Goal: Task Accomplishment & Management: Manage account settings

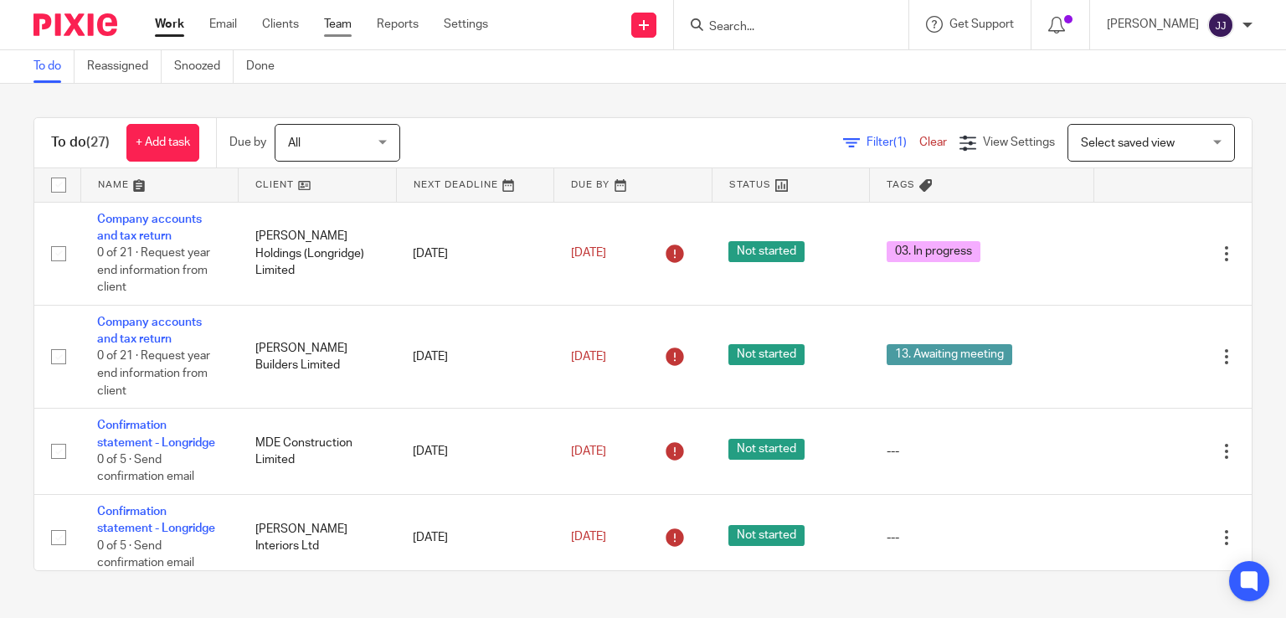
click at [343, 27] on link "Team" at bounding box center [338, 24] width 28 height 17
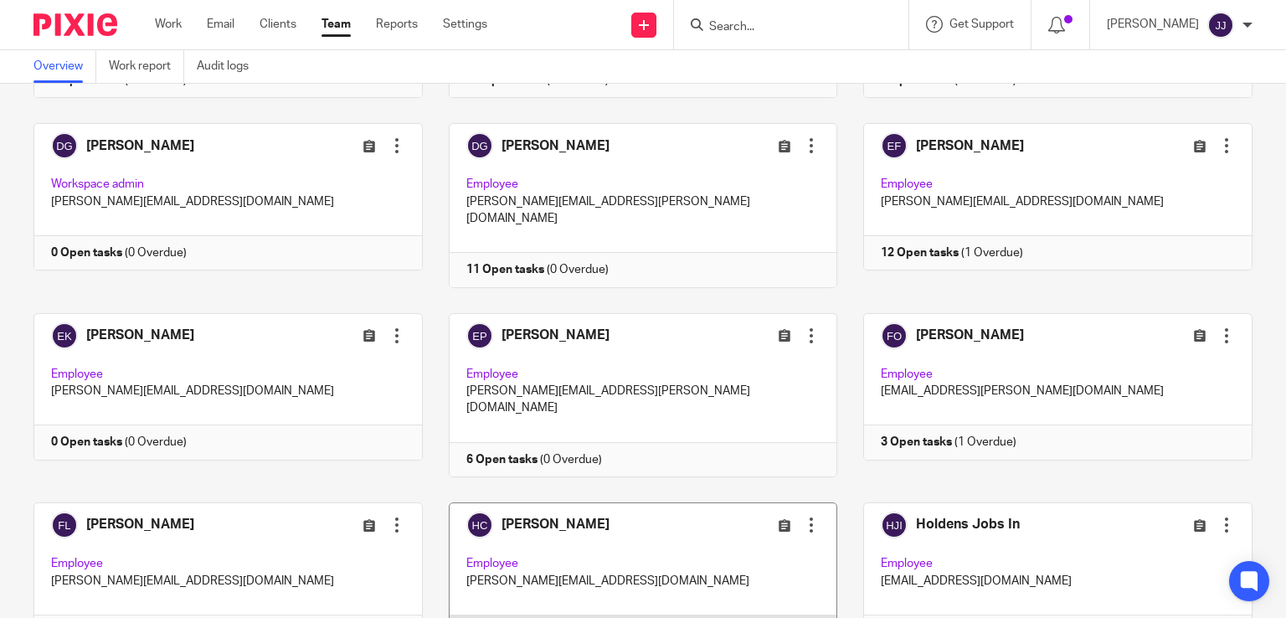
scroll to position [503, 0]
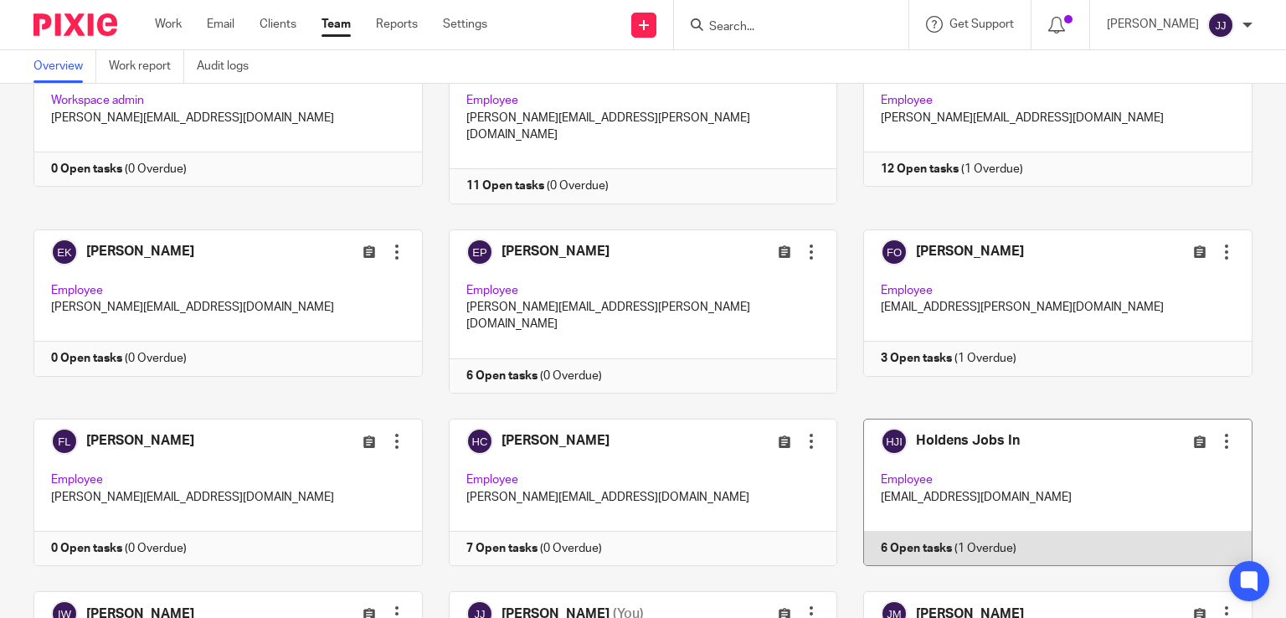
click at [951, 432] on link at bounding box center [1045, 492] width 415 height 147
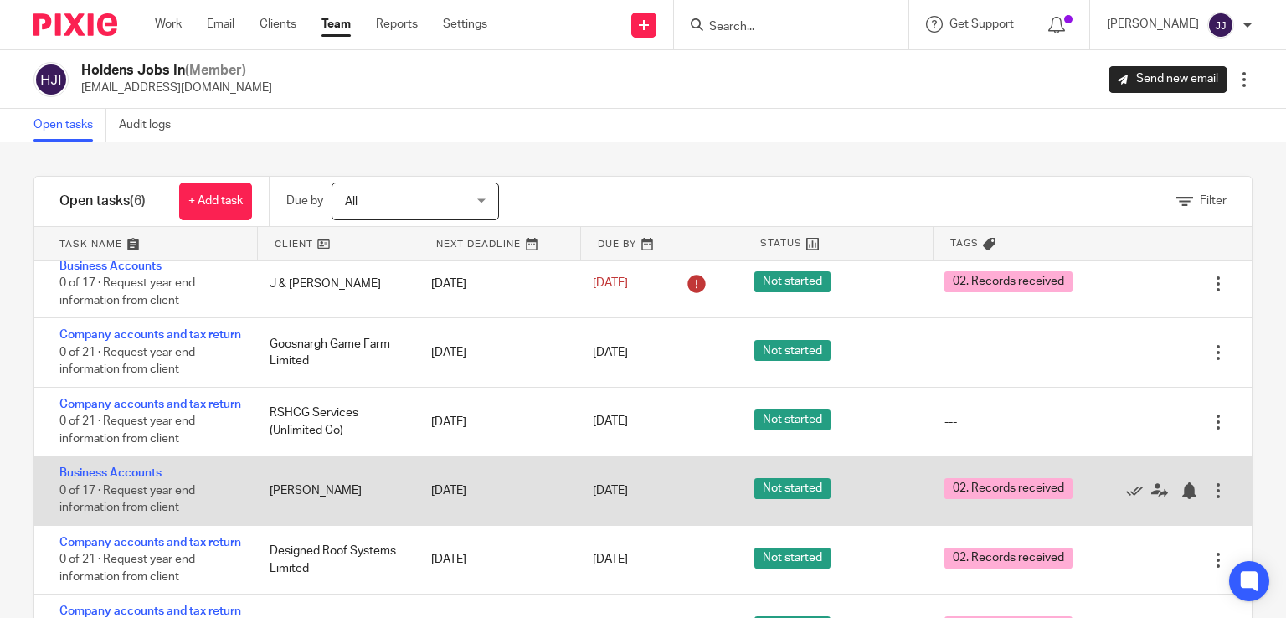
scroll to position [78, 0]
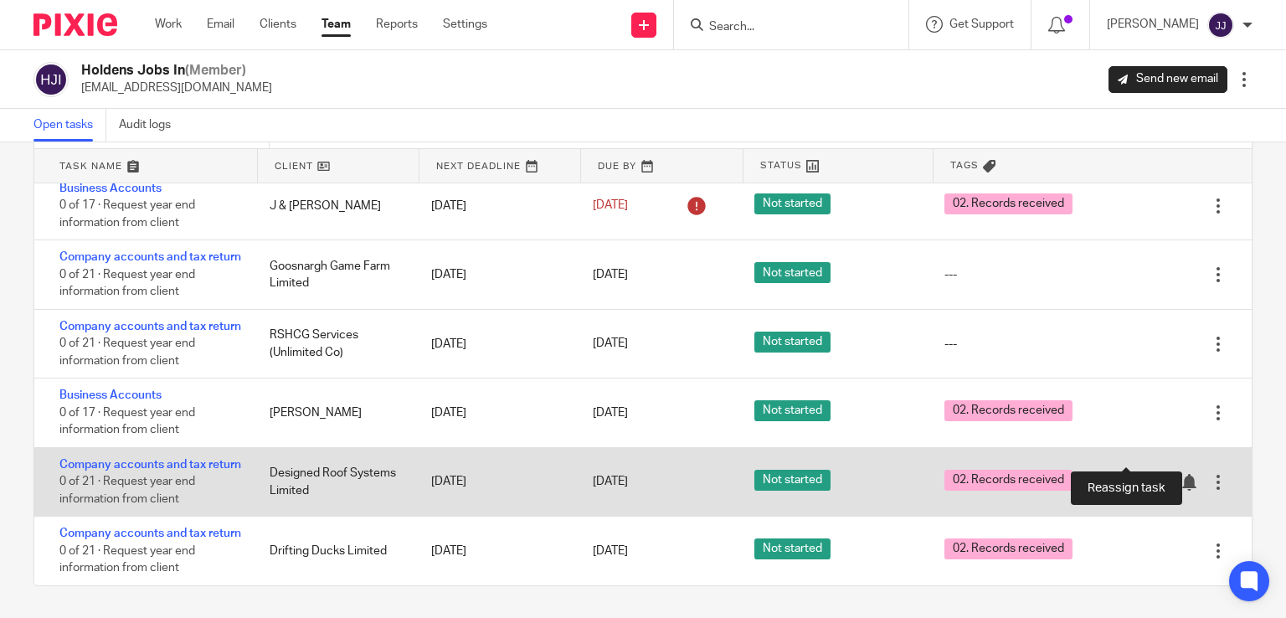
click at [1152, 474] on icon at bounding box center [1160, 482] width 17 height 17
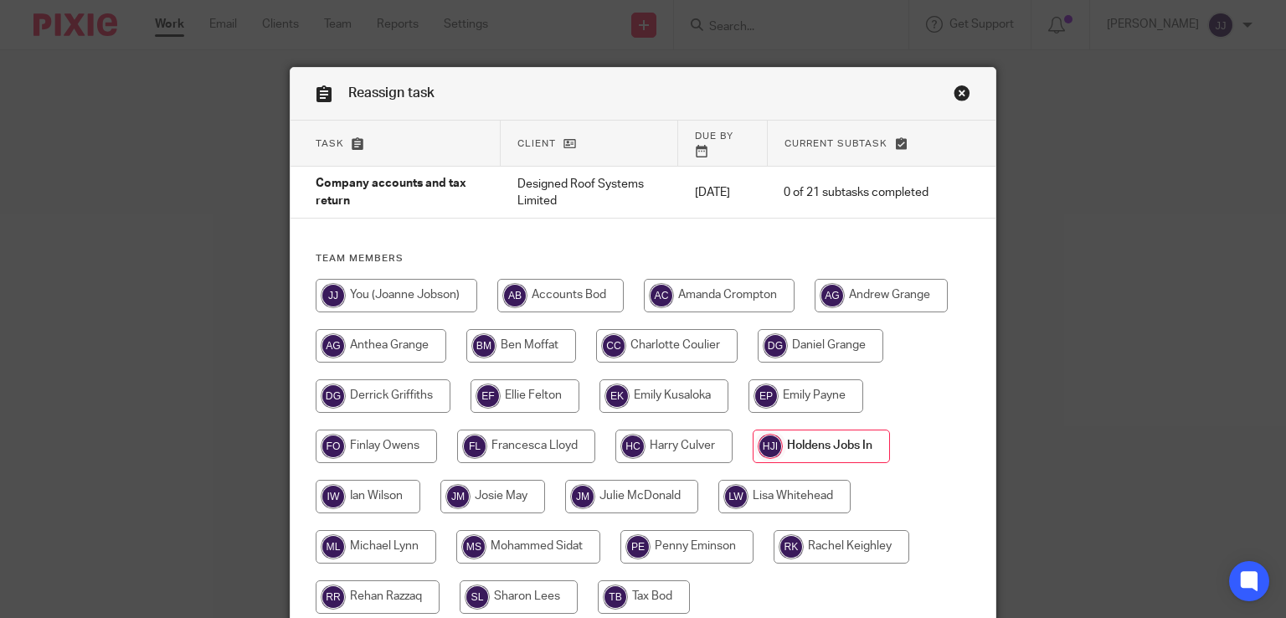
click at [656, 431] on input "radio" at bounding box center [674, 447] width 117 height 34
radio input "true"
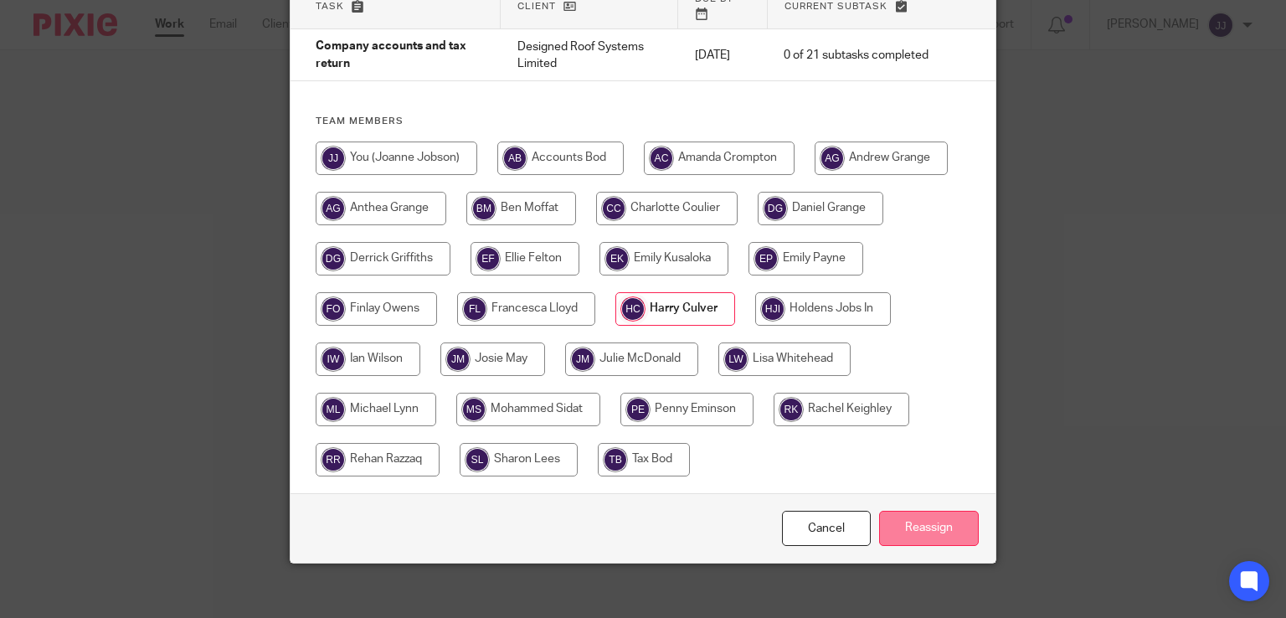
click at [898, 514] on input "Reassign" at bounding box center [929, 529] width 100 height 36
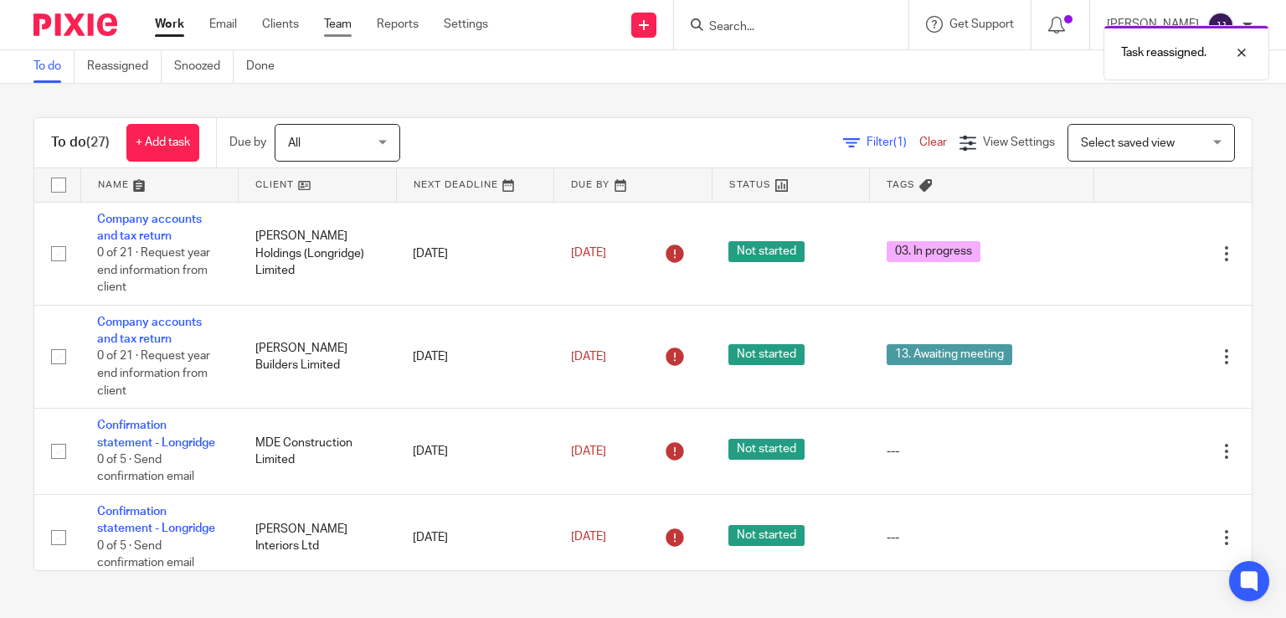
click at [340, 21] on link "Team" at bounding box center [338, 24] width 28 height 17
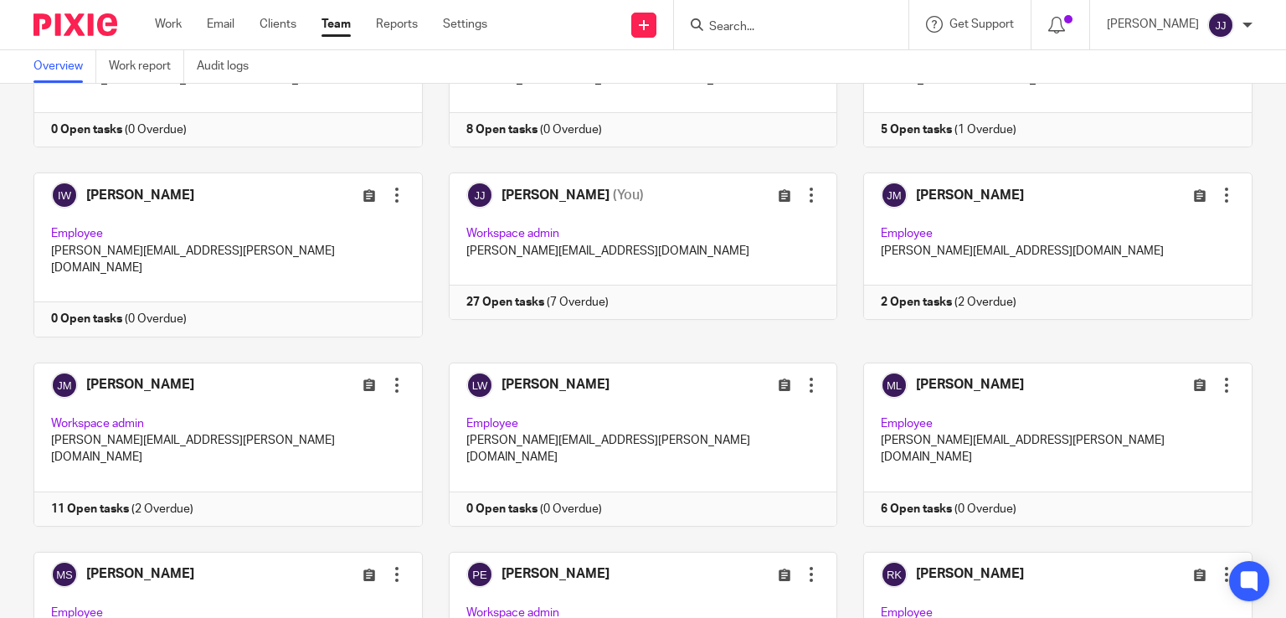
scroll to position [754, 0]
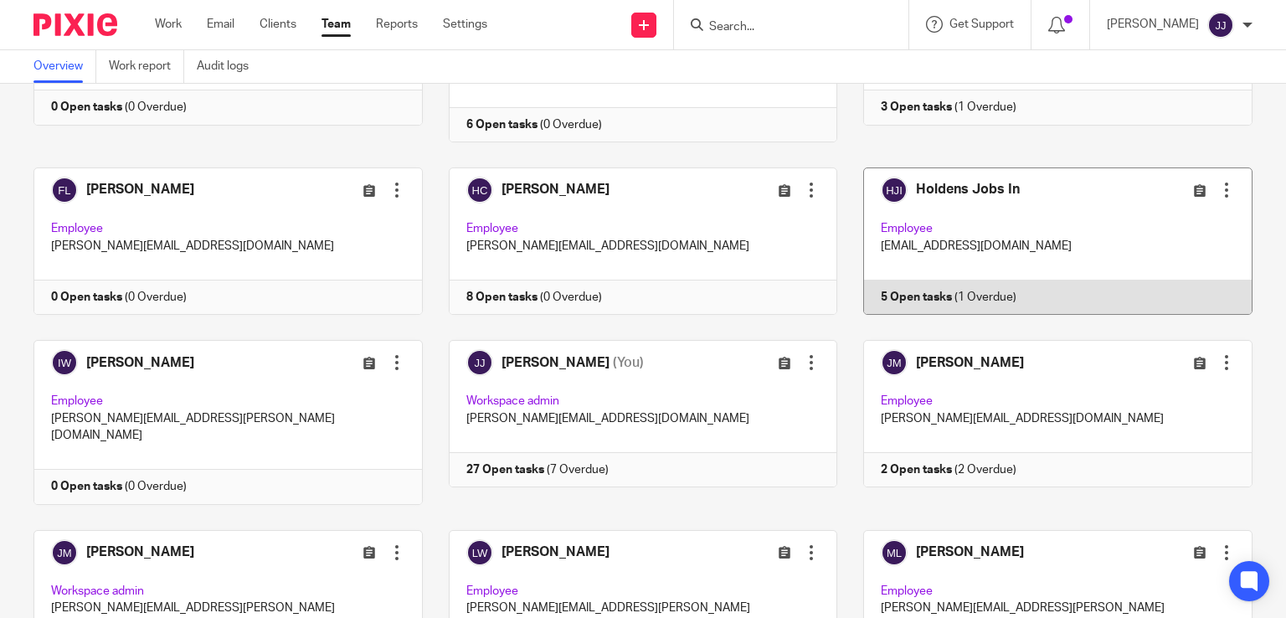
click at [984, 203] on link at bounding box center [1045, 241] width 415 height 147
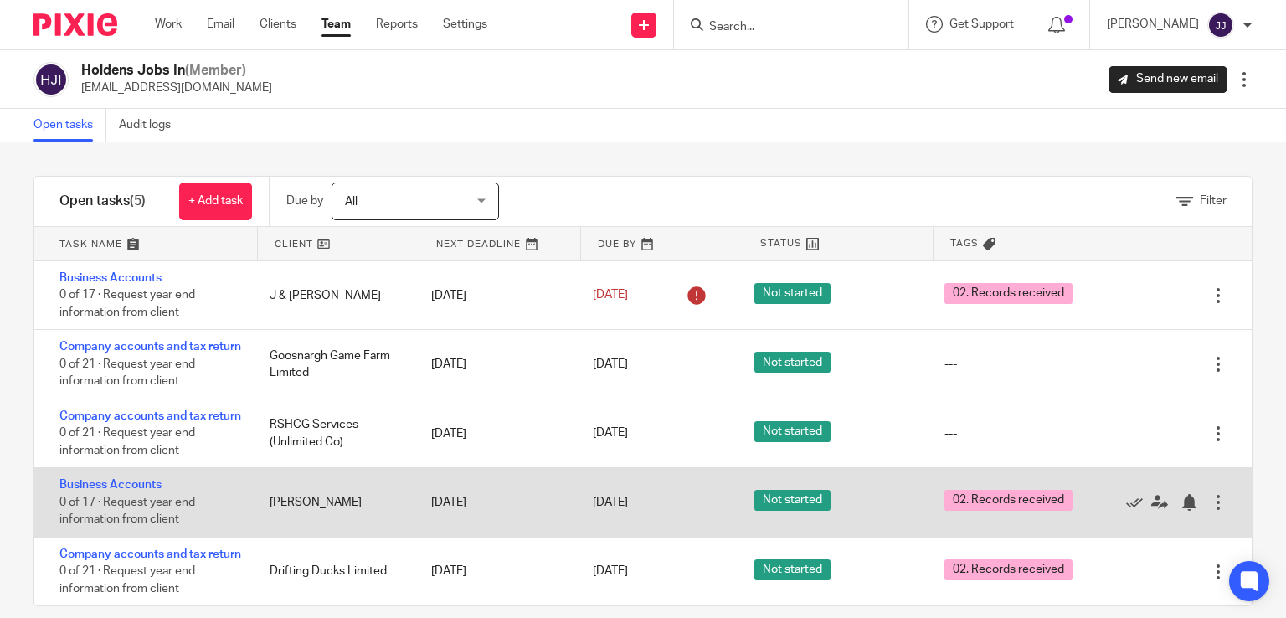
scroll to position [75, 0]
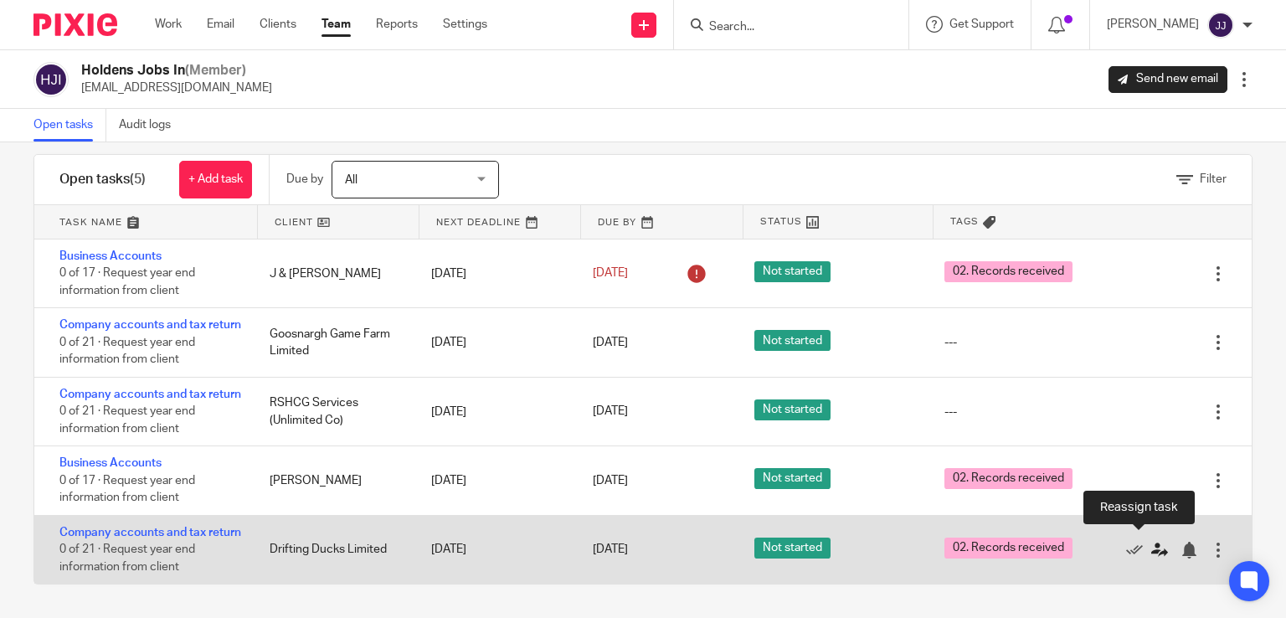
click at [1152, 542] on icon at bounding box center [1160, 550] width 17 height 17
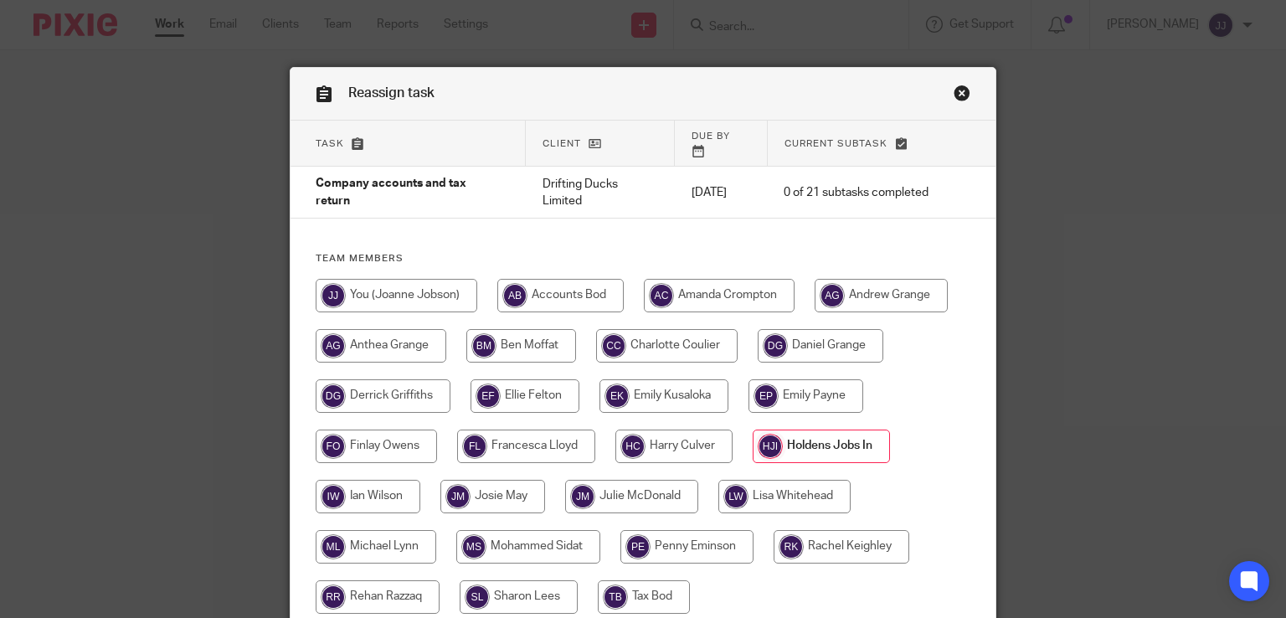
click at [544, 391] on input "radio" at bounding box center [525, 396] width 109 height 34
radio input "true"
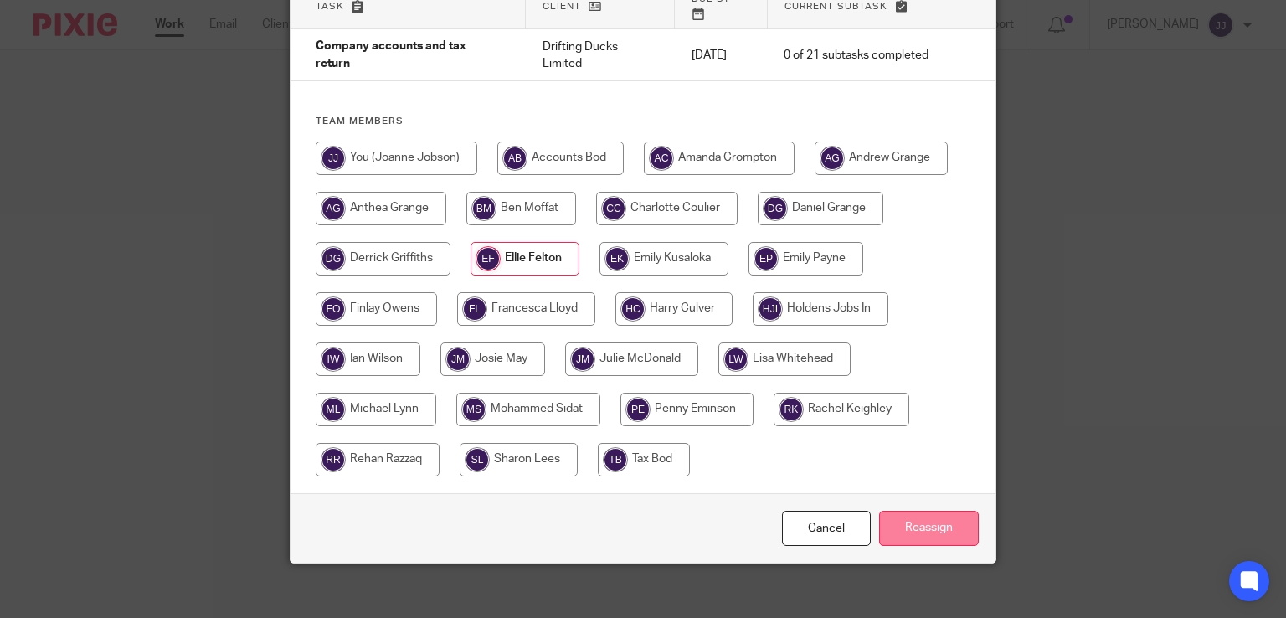
click at [909, 526] on input "Reassign" at bounding box center [929, 529] width 100 height 36
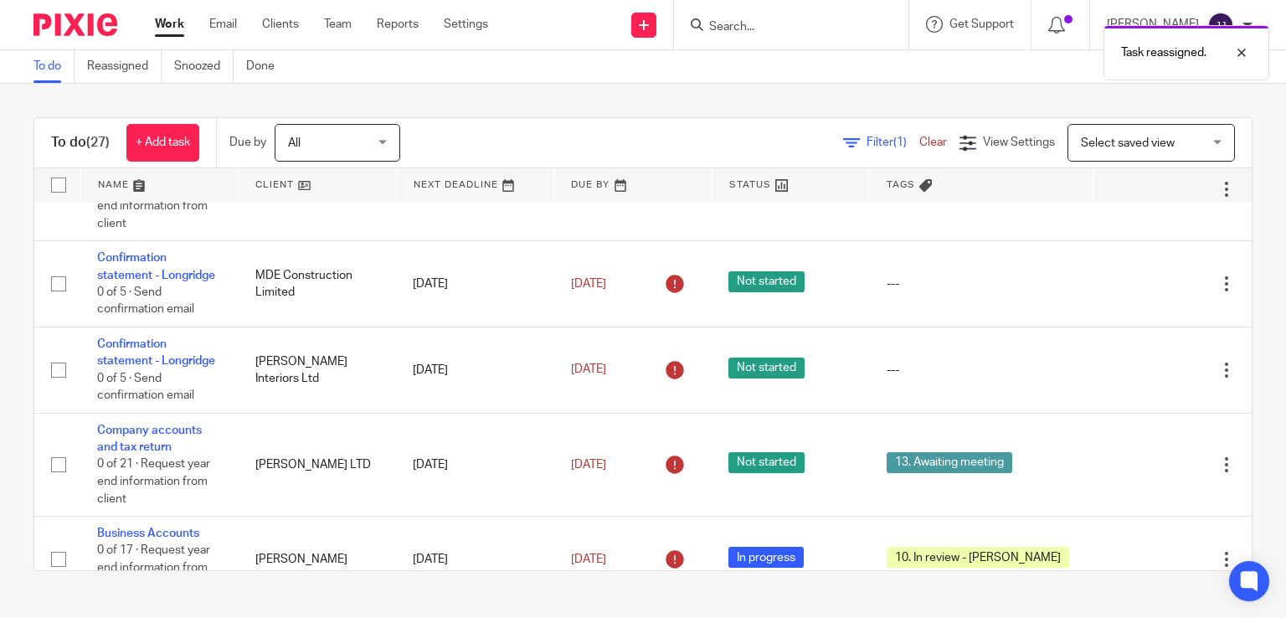
scroll to position [84, 0]
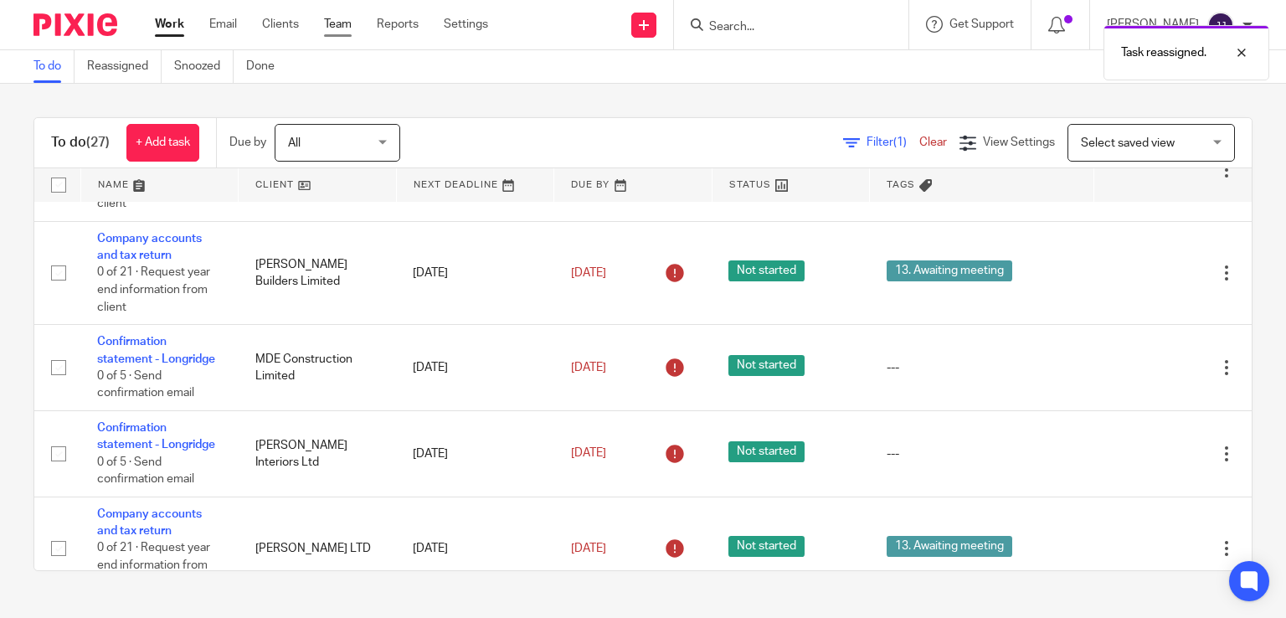
click at [342, 25] on link "Team" at bounding box center [338, 24] width 28 height 17
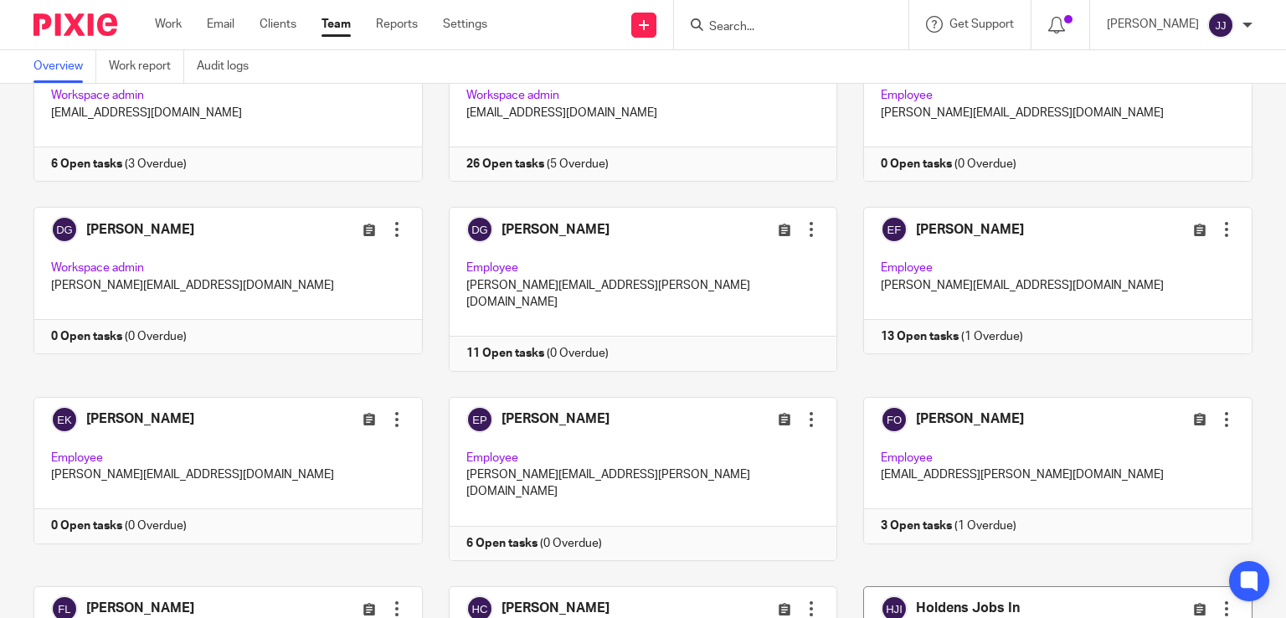
scroll to position [503, 0]
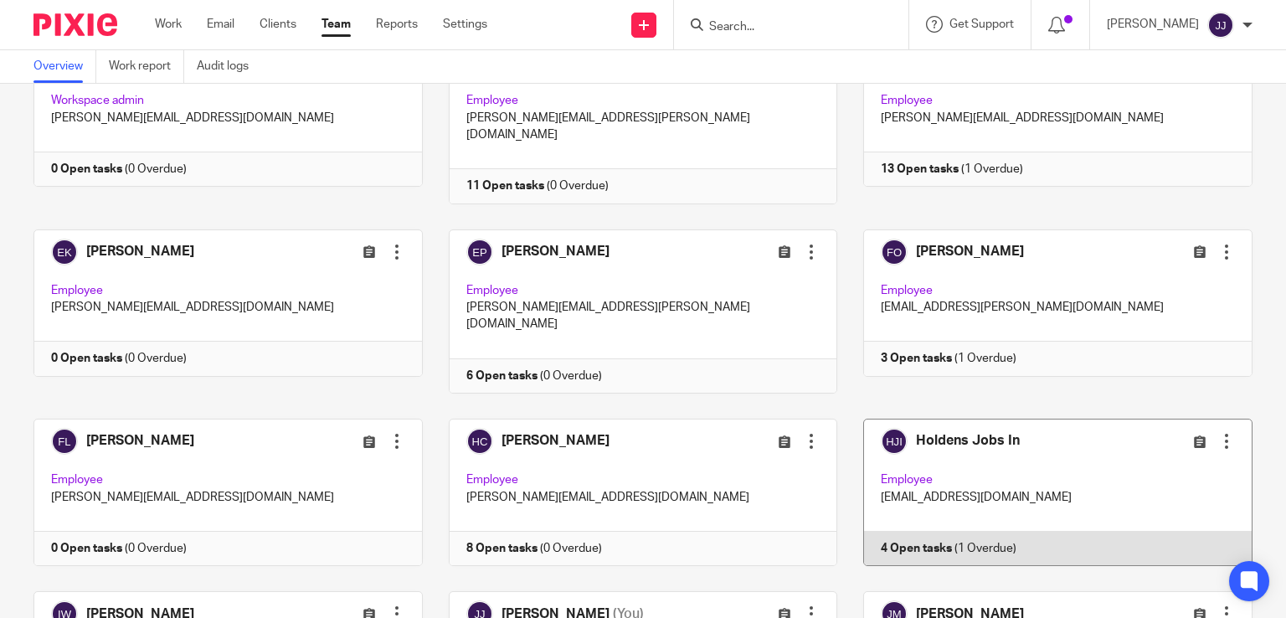
click at [988, 446] on link at bounding box center [1045, 492] width 415 height 147
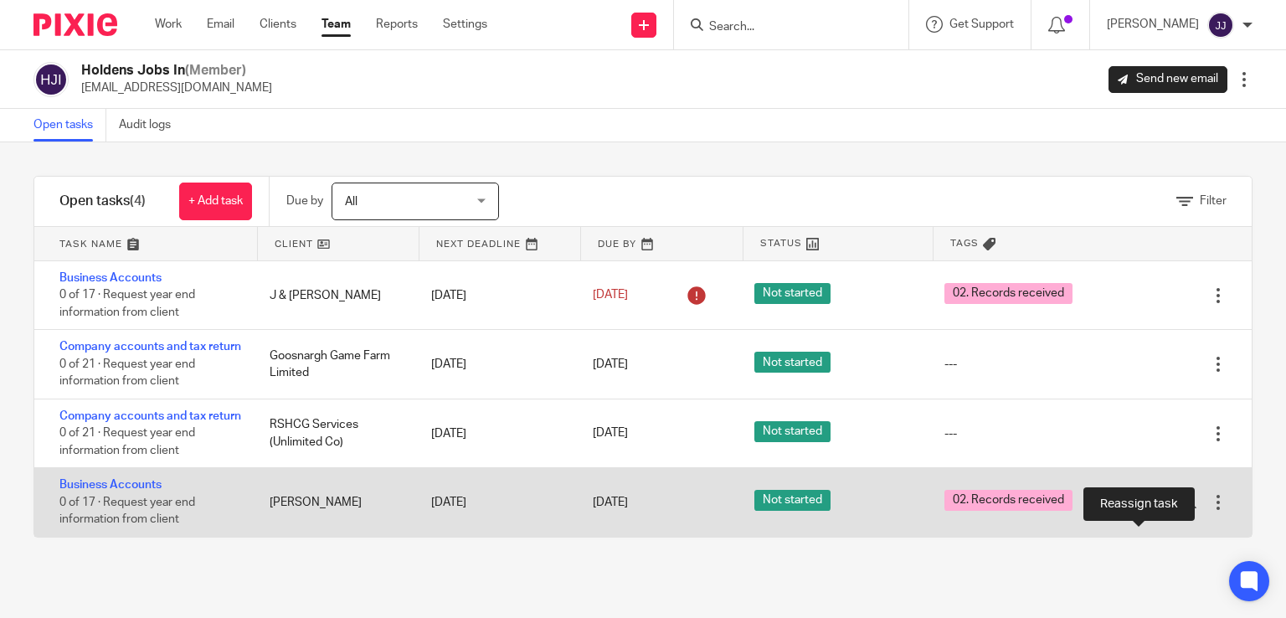
click at [1152, 511] on icon at bounding box center [1160, 502] width 17 height 17
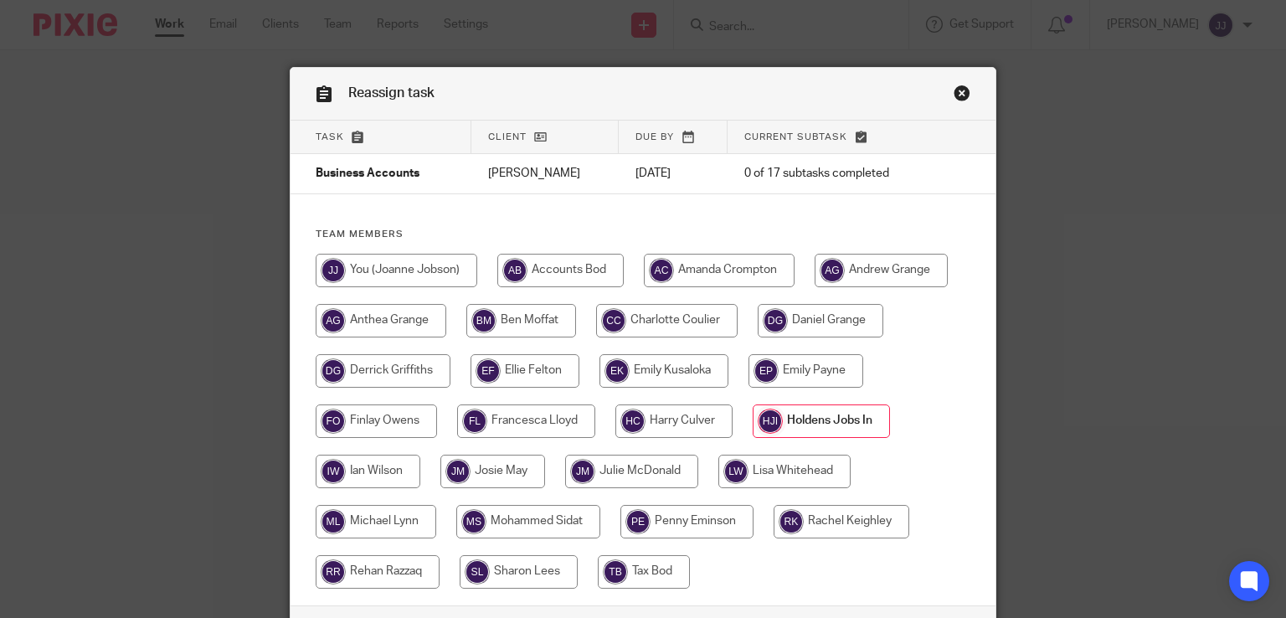
click at [549, 369] on input "radio" at bounding box center [525, 371] width 109 height 34
radio input "true"
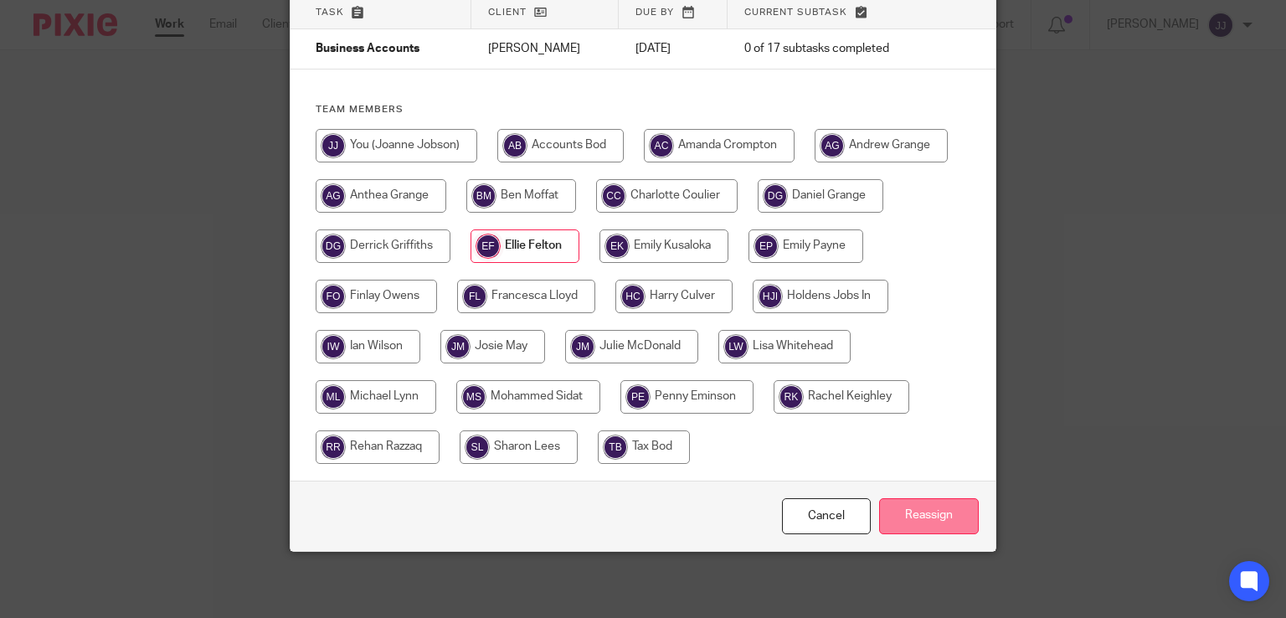
click at [925, 520] on input "Reassign" at bounding box center [929, 516] width 100 height 36
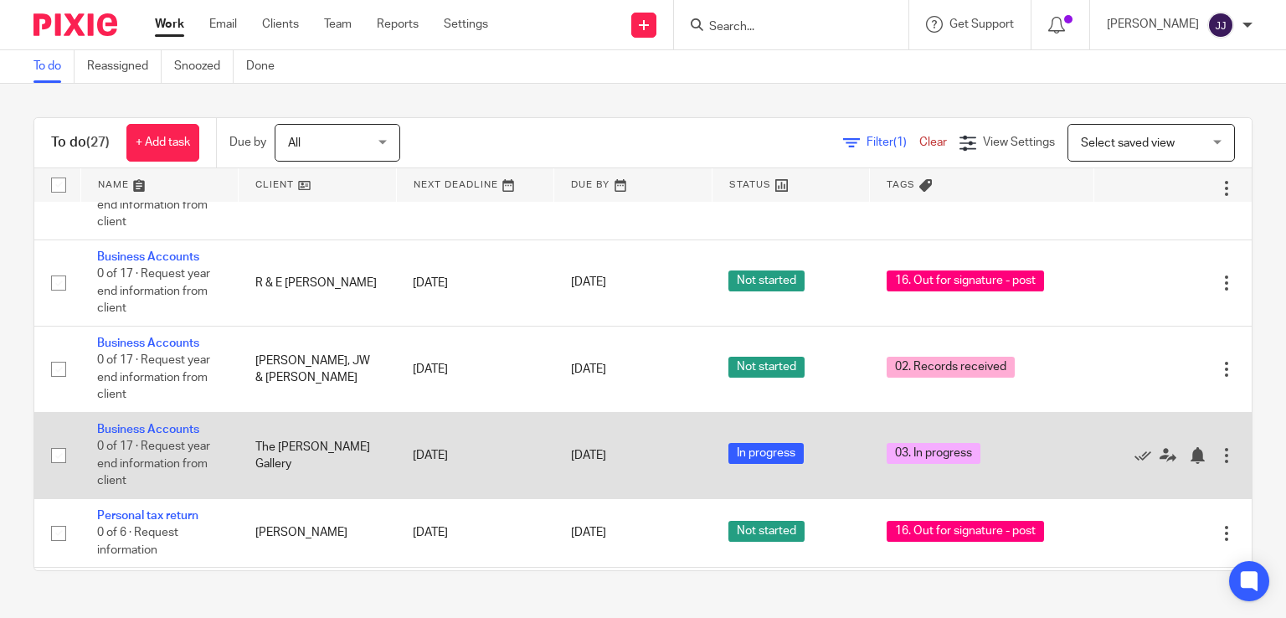
scroll to position [1424, 0]
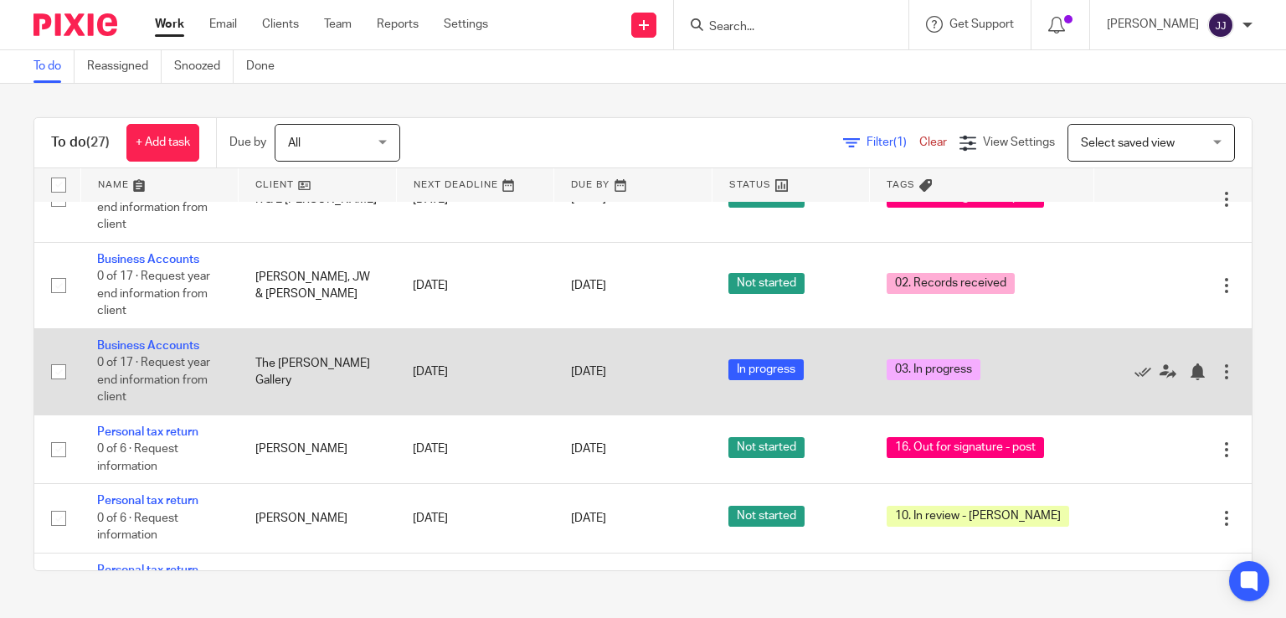
click at [345, 364] on td "The [PERSON_NAME] Gallery" at bounding box center [318, 371] width 158 height 86
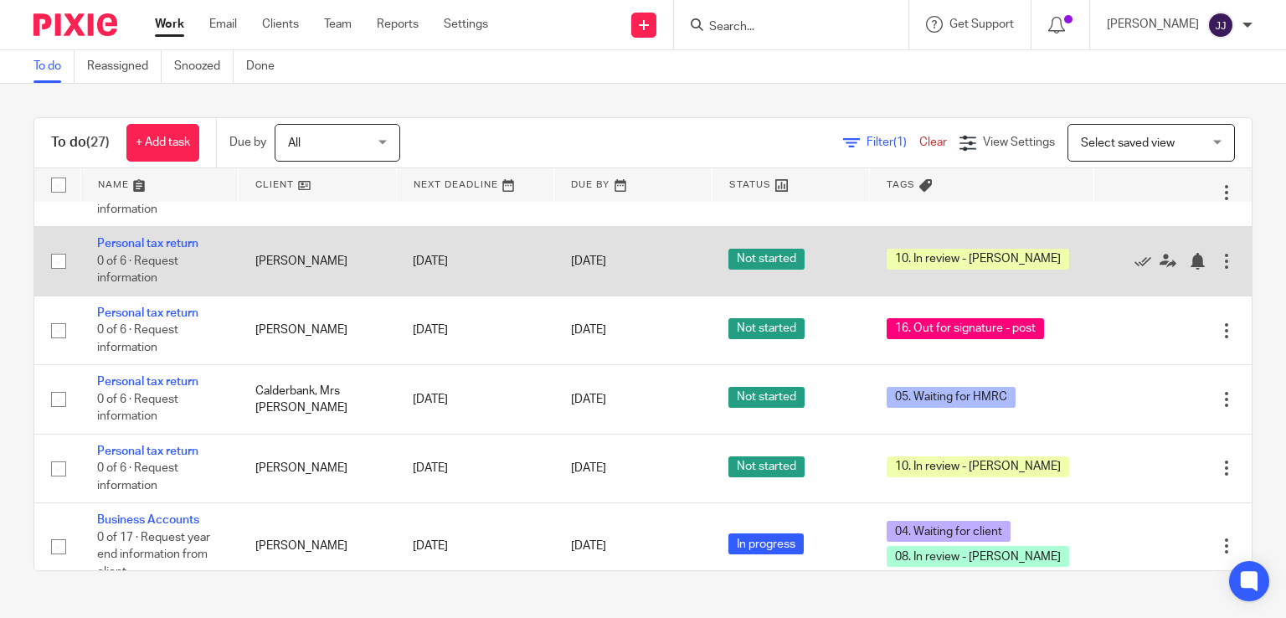
scroll to position [1513, 0]
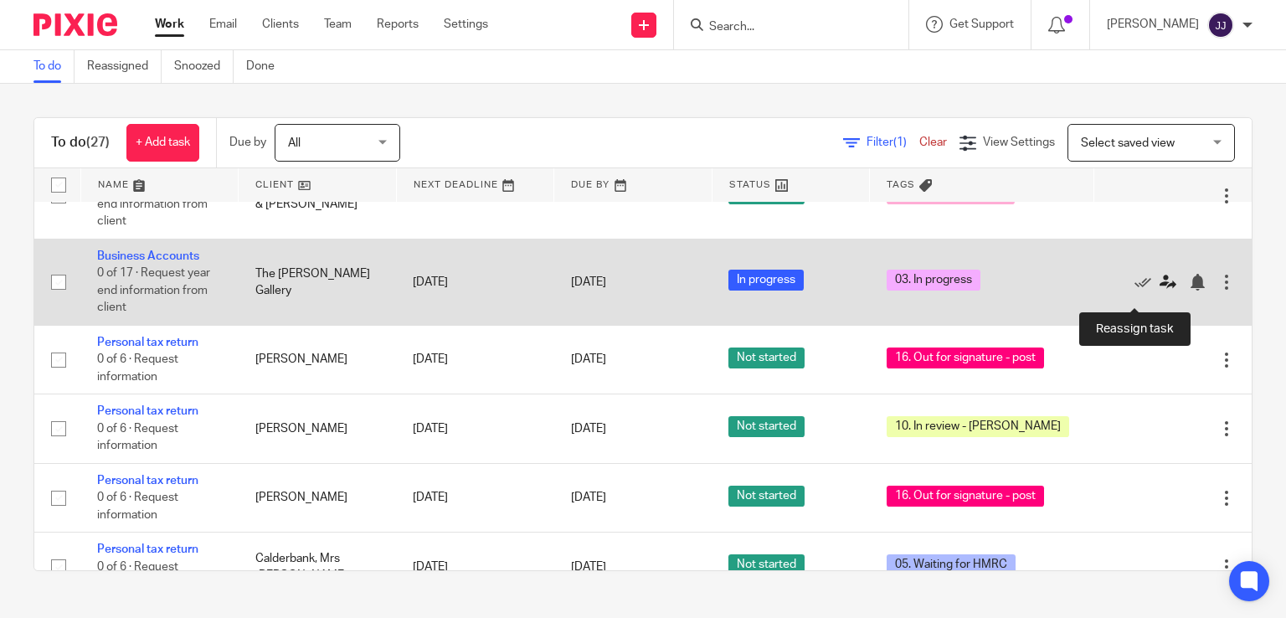
click at [1160, 291] on icon at bounding box center [1168, 282] width 17 height 17
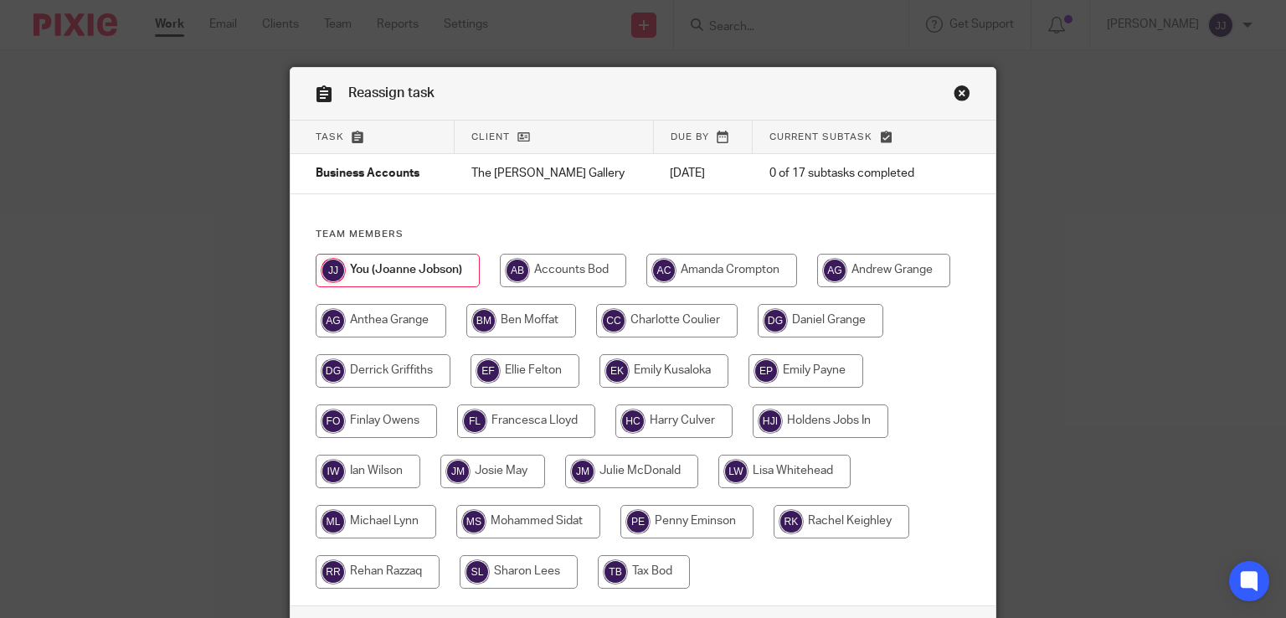
click at [529, 380] on input "radio" at bounding box center [525, 371] width 109 height 34
radio input "true"
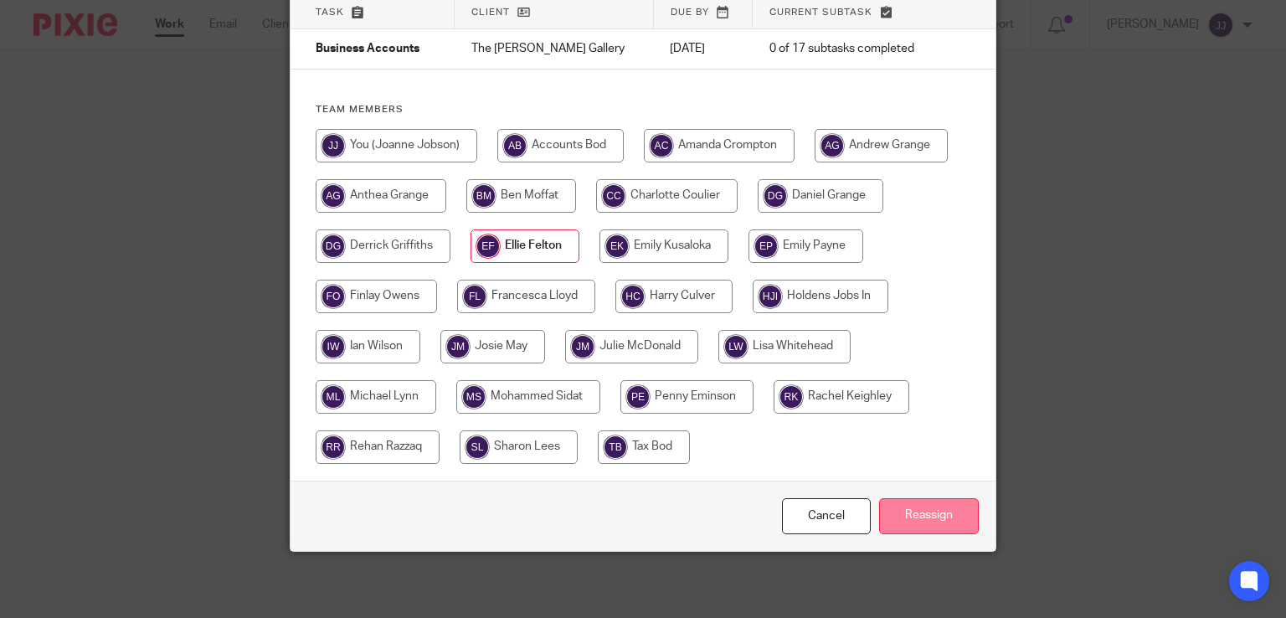
click at [899, 512] on input "Reassign" at bounding box center [929, 516] width 100 height 36
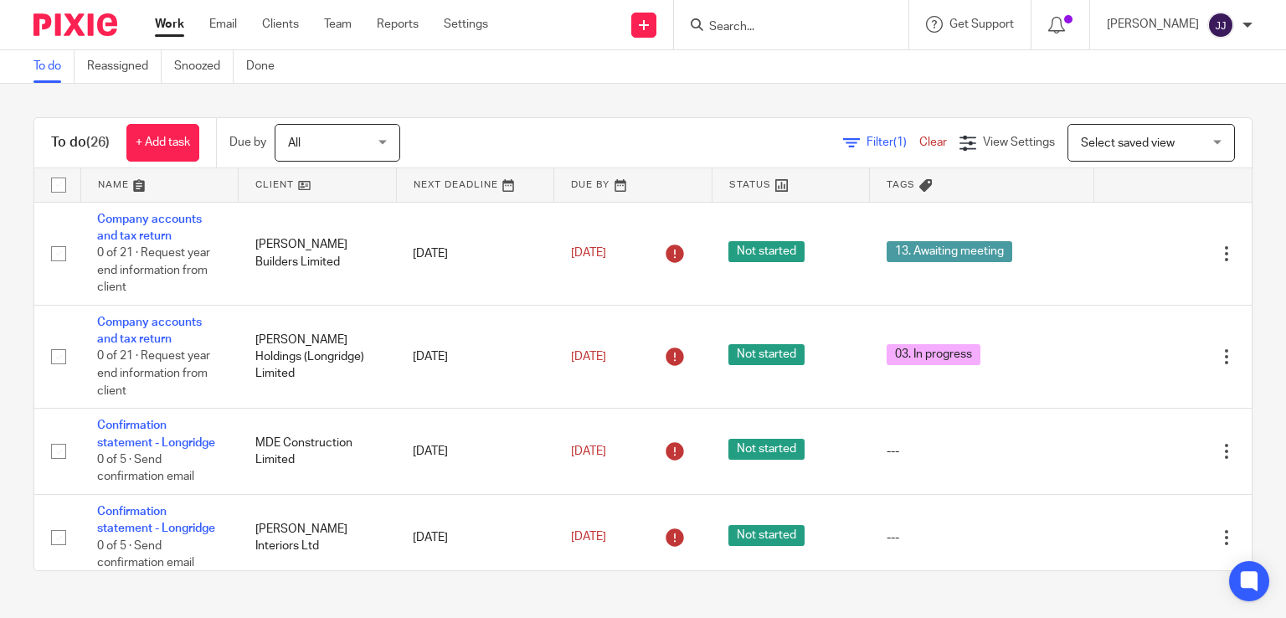
click at [737, 34] on div at bounding box center [791, 24] width 235 height 49
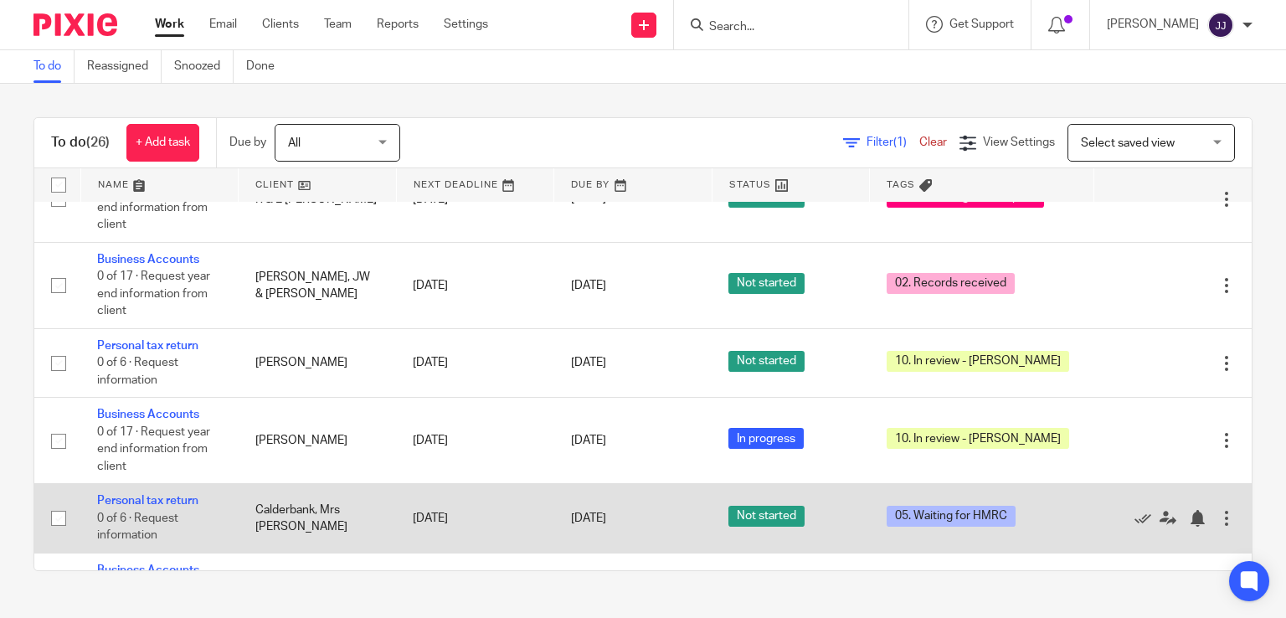
scroll to position [1591, 0]
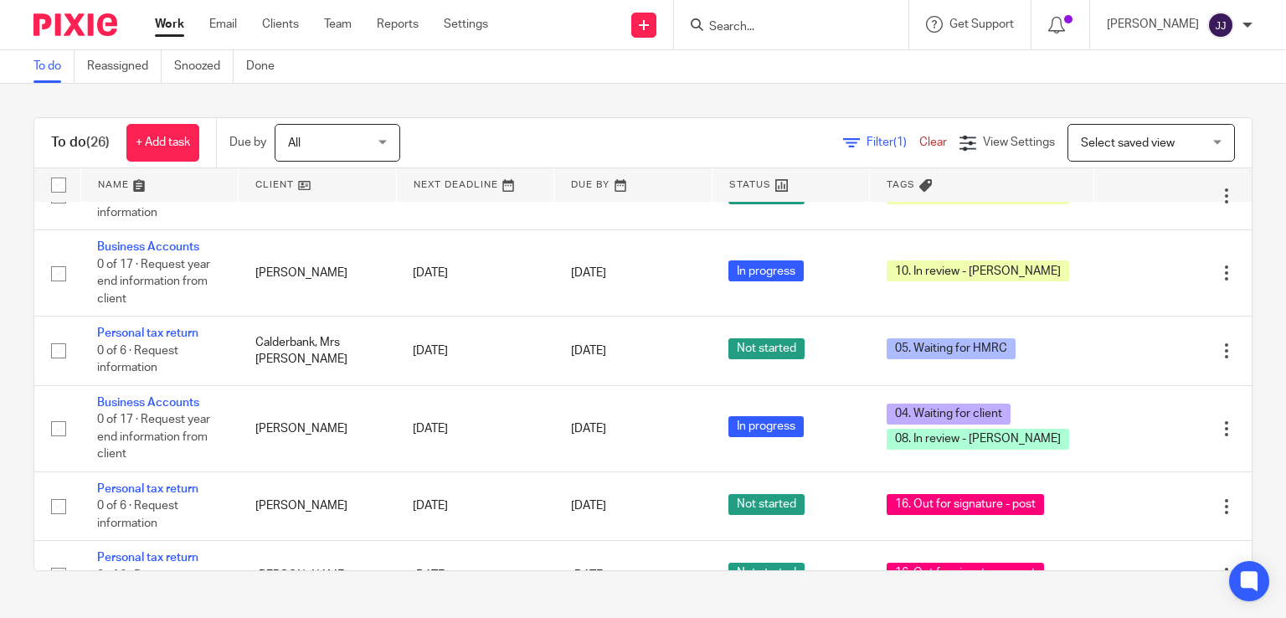
click at [782, 31] on input "Search" at bounding box center [783, 27] width 151 height 15
click at [781, 28] on input "Search" at bounding box center [783, 27] width 151 height 15
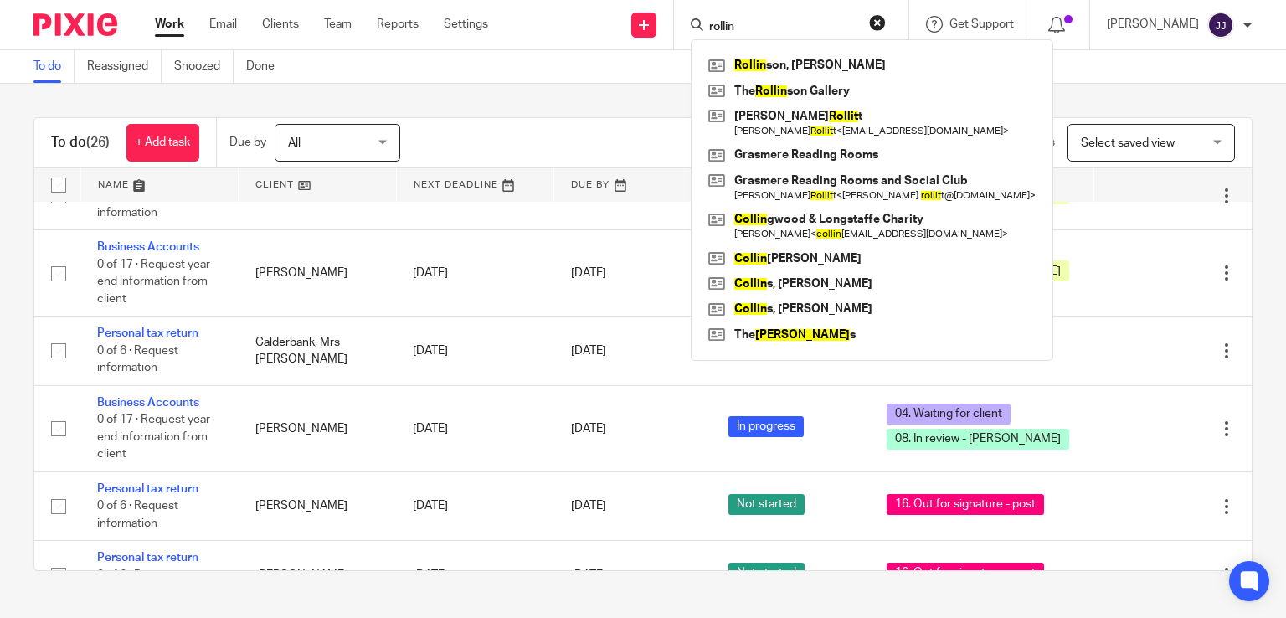
type input "rollin"
click button "submit" at bounding box center [0, 0] width 0 height 0
click at [789, 85] on link at bounding box center [872, 91] width 336 height 25
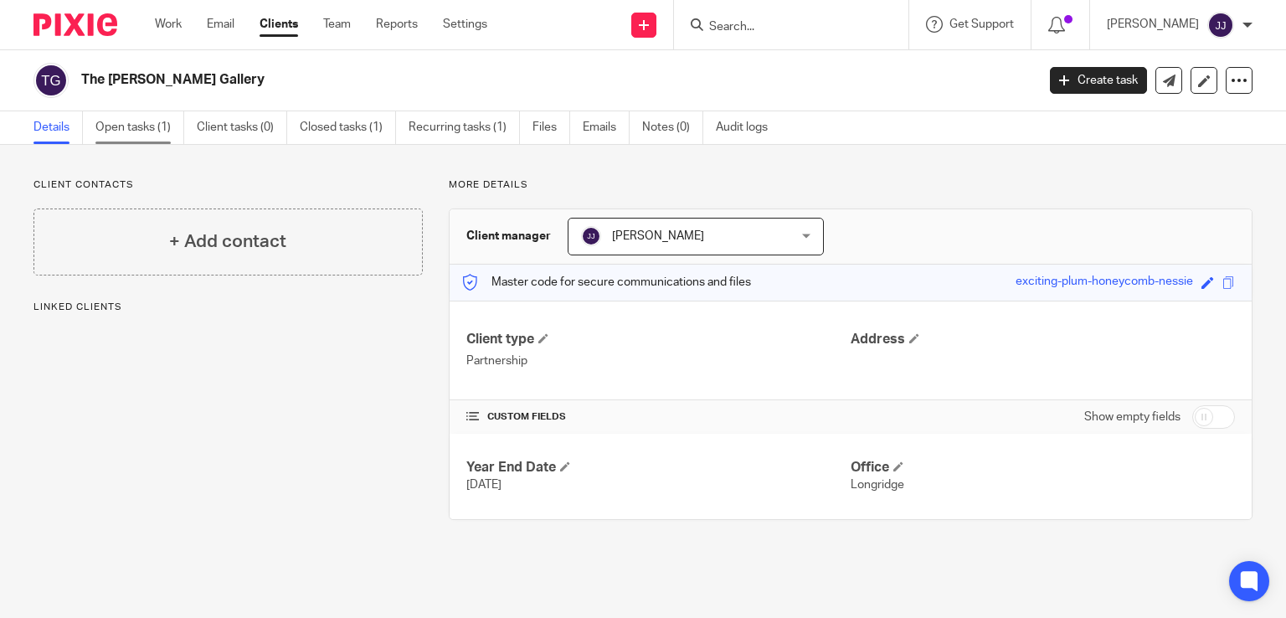
click at [144, 126] on link "Open tasks (1)" at bounding box center [139, 127] width 89 height 33
